Goal: Task Accomplishment & Management: Complete application form

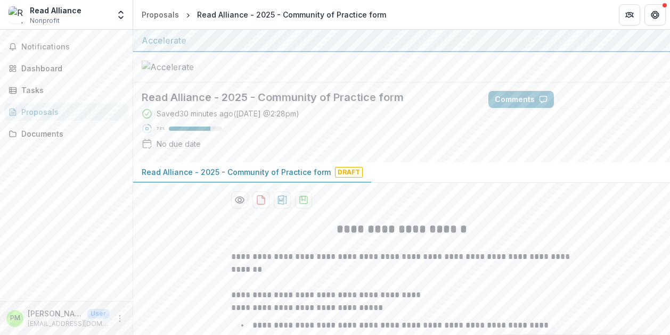
scroll to position [810, 0]
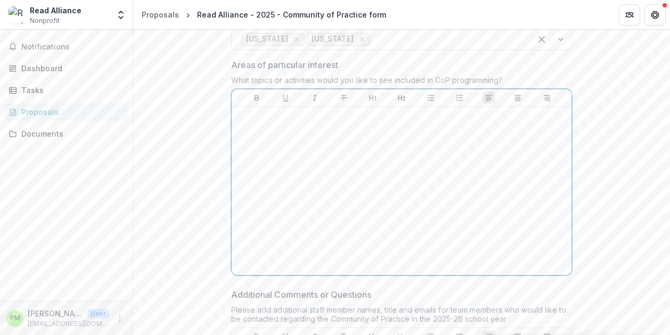
click at [384, 228] on div at bounding box center [401, 191] width 331 height 160
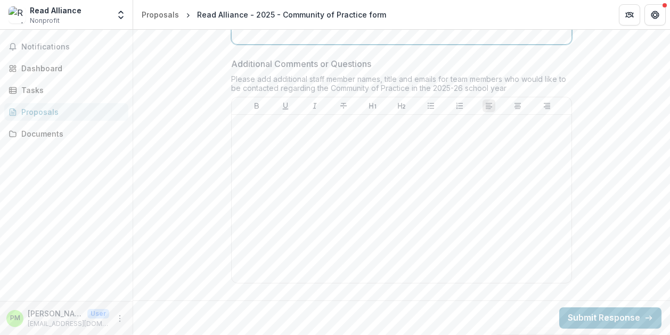
scroll to position [1059, 0]
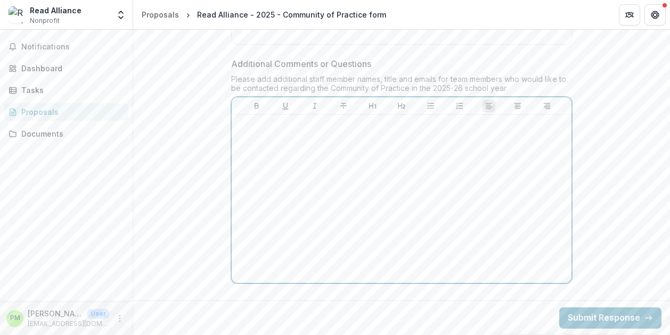
click at [353, 200] on div at bounding box center [401, 199] width 331 height 160
click at [543, 198] on div "**********" at bounding box center [401, 199] width 331 height 160
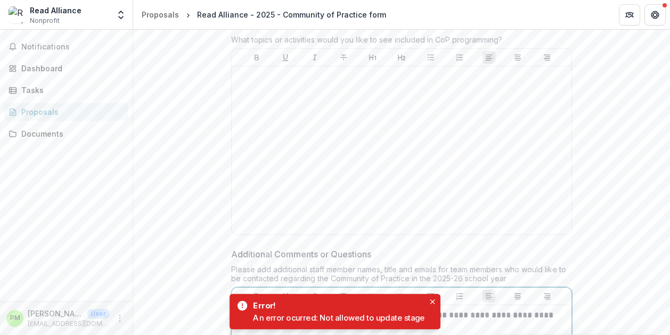
scroll to position [846, 0]
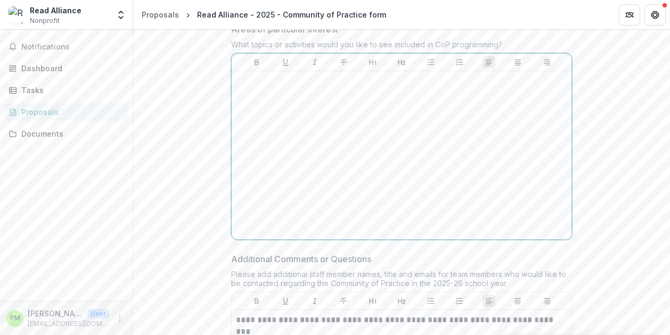
click at [512, 223] on div at bounding box center [401, 156] width 331 height 160
click at [427, 200] on div at bounding box center [401, 156] width 331 height 160
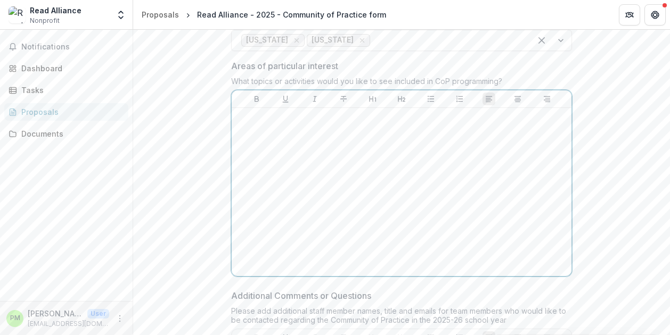
scroll to position [793, 0]
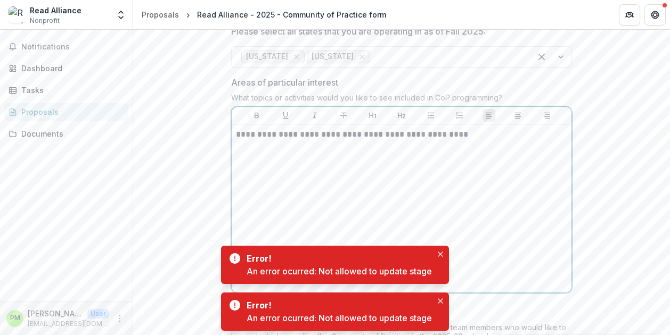
click at [538, 268] on div "**********" at bounding box center [401, 209] width 331 height 160
click at [440, 255] on icon "Close" at bounding box center [440, 254] width 5 height 5
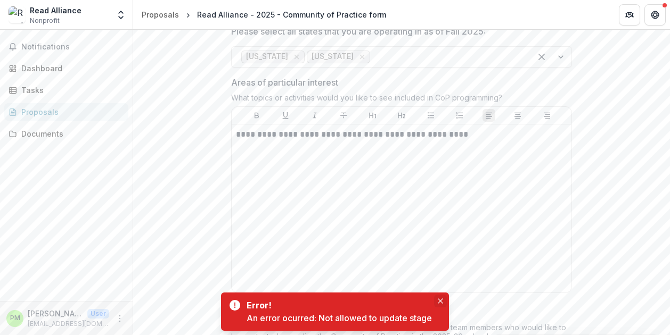
click at [442, 299] on icon "Close" at bounding box center [440, 301] width 5 height 5
